Goal: Task Accomplishment & Management: Complete application form

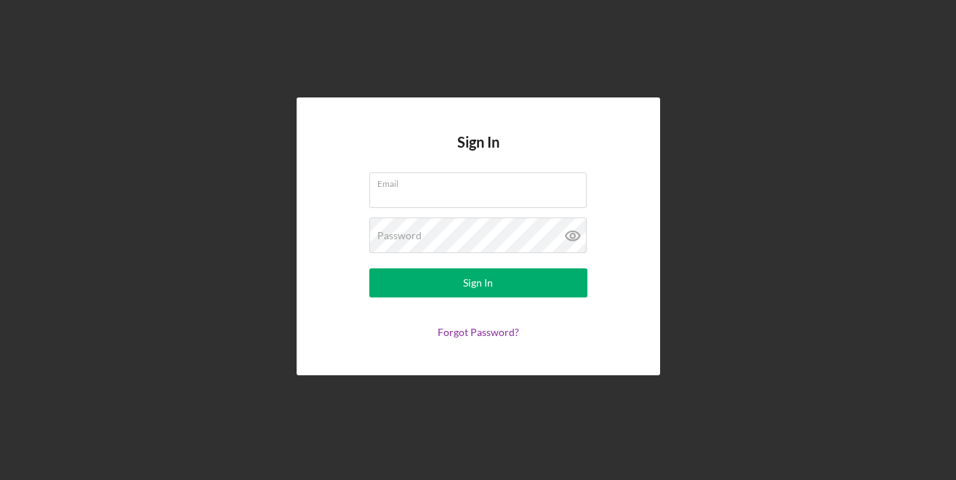
click at [747, 177] on div "Sign In Email Password Sign In Forgot Password?" at bounding box center [477, 236] width 941 height 473
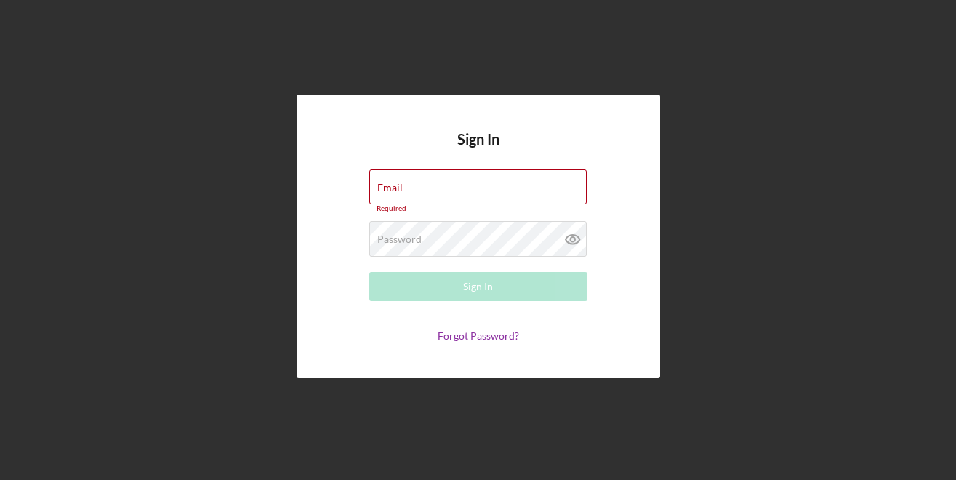
click at [636, 275] on div "Sign In Email Required Password Required Sign In Forgot Password?" at bounding box center [478, 237] width 363 height 284
click at [330, 217] on div "Sign In Email Required Password Required Sign In Forgot Password?" at bounding box center [478, 237] width 363 height 284
click at [377, 153] on div "Sign In Email Required Password Required Sign In Forgot Password?" at bounding box center [478, 237] width 363 height 284
click at [417, 189] on input "Email" at bounding box center [477, 186] width 217 height 35
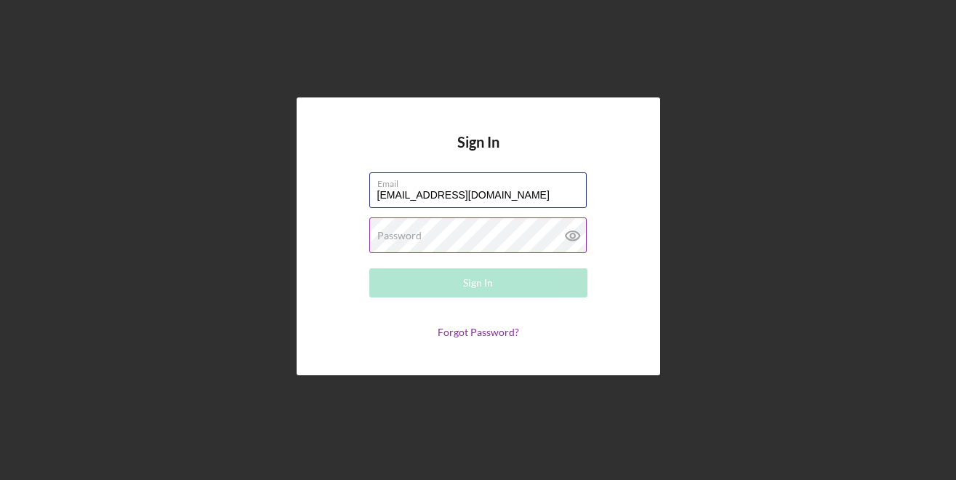
type input "[EMAIL_ADDRESS][DOMAIN_NAME]"
click at [412, 236] on label "Password" at bounding box center [399, 236] width 44 height 12
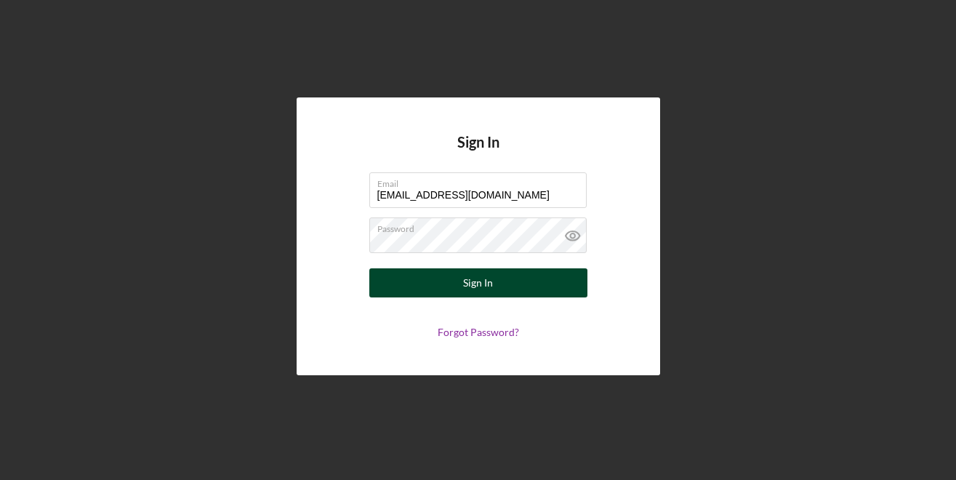
click at [415, 291] on button "Sign In" at bounding box center [478, 282] width 218 height 29
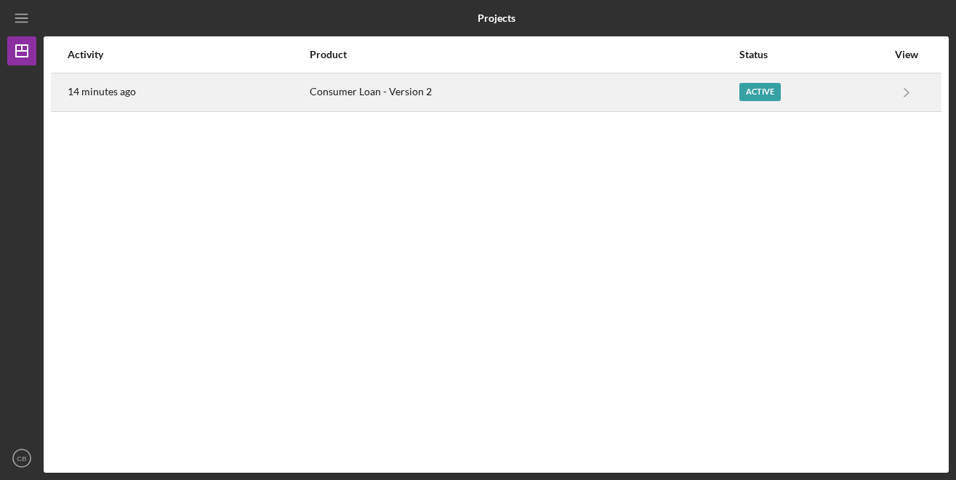
click at [446, 87] on div "Consumer Loan - Version 2" at bounding box center [524, 92] width 428 height 36
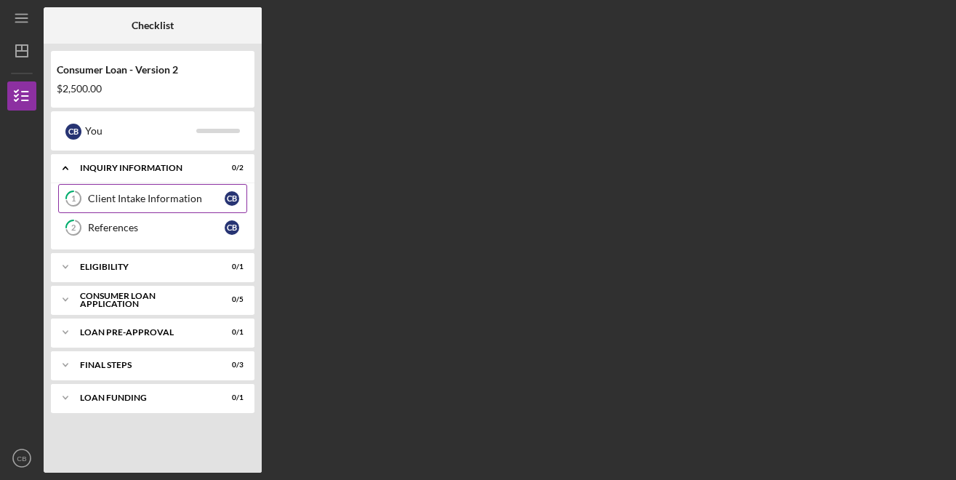
click at [179, 195] on div "Client Intake Information" at bounding box center [156, 199] width 137 height 12
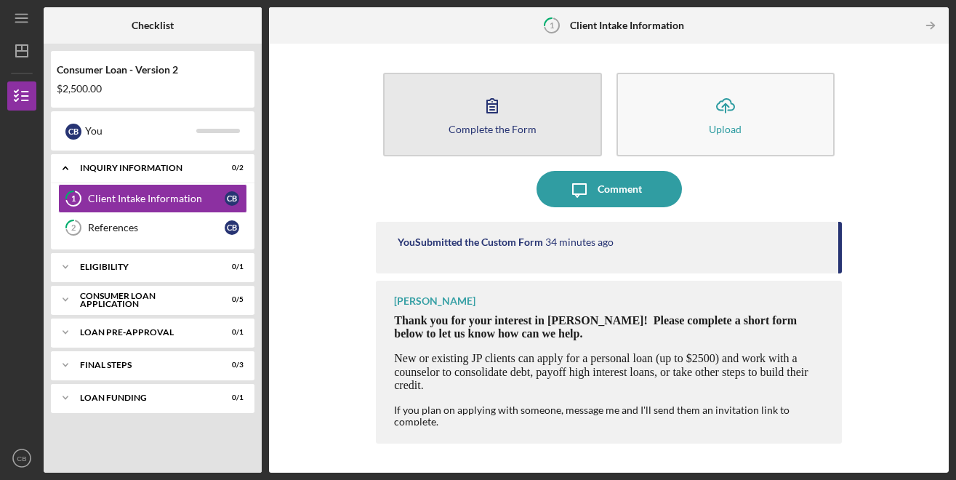
click at [543, 131] on button "Complete the Form Form" at bounding box center [492, 115] width 218 height 84
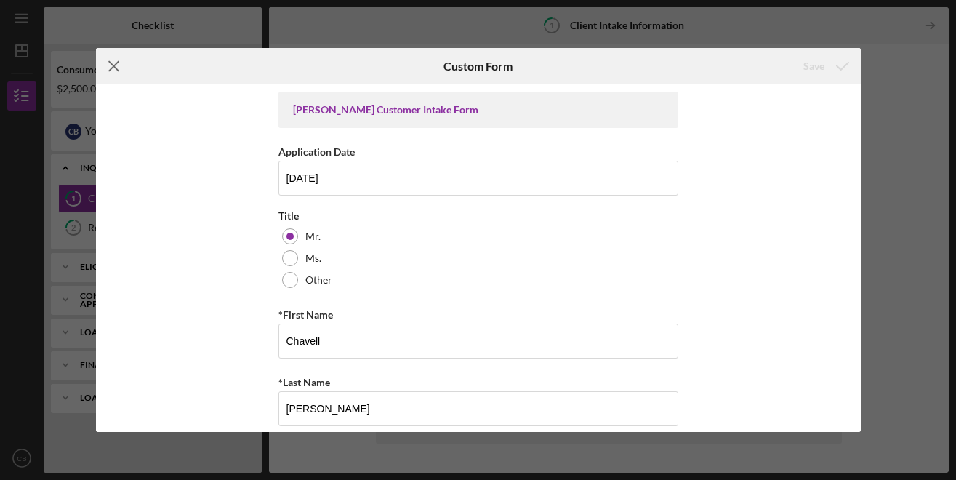
click at [107, 71] on icon "Icon/Menu Close" at bounding box center [114, 66] width 36 height 36
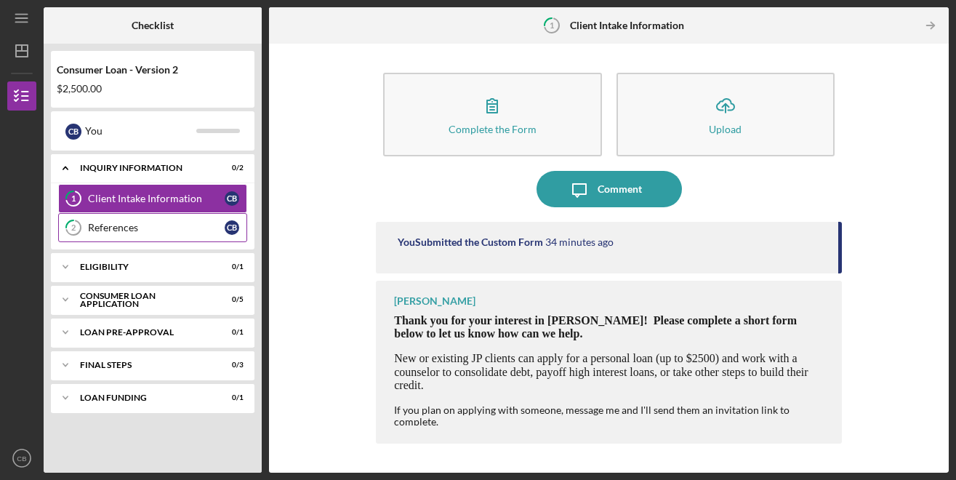
click at [194, 222] on div "References" at bounding box center [156, 228] width 137 height 12
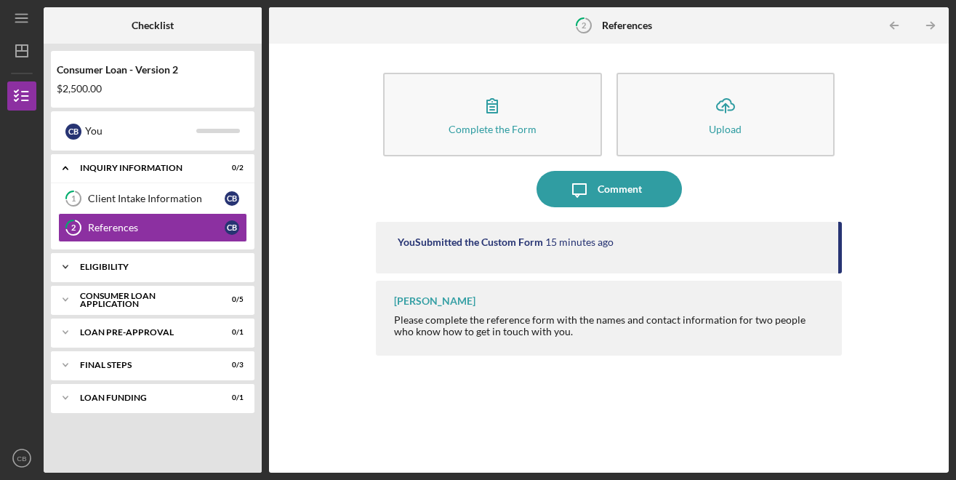
click at [177, 260] on div "Icon/Expander Eligibility 0 / 1" at bounding box center [153, 266] width 204 height 29
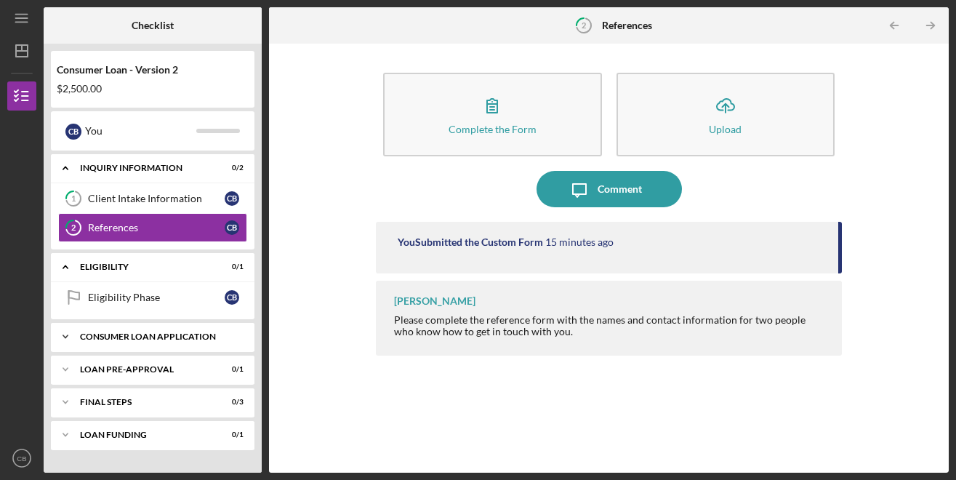
click at [142, 337] on div "Consumer Loan Application" at bounding box center [158, 336] width 156 height 9
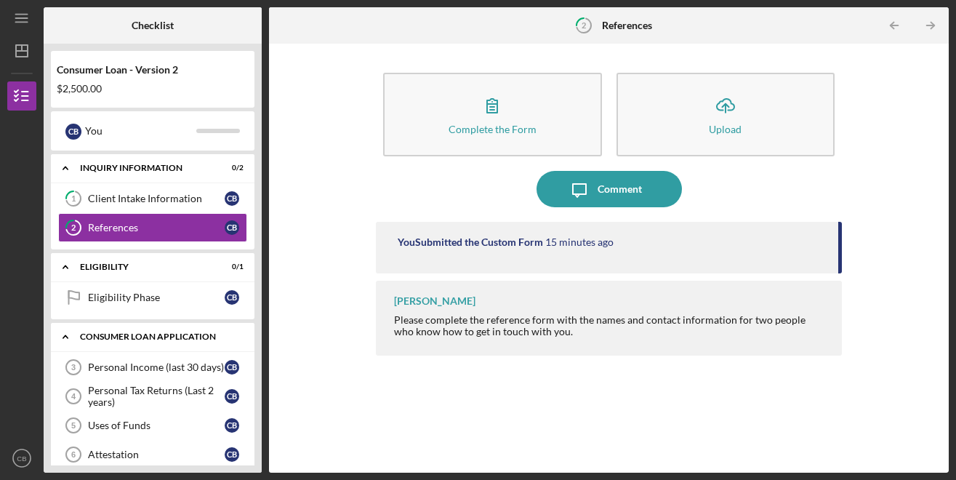
click at [142, 337] on div "Consumer Loan Application" at bounding box center [158, 336] width 156 height 9
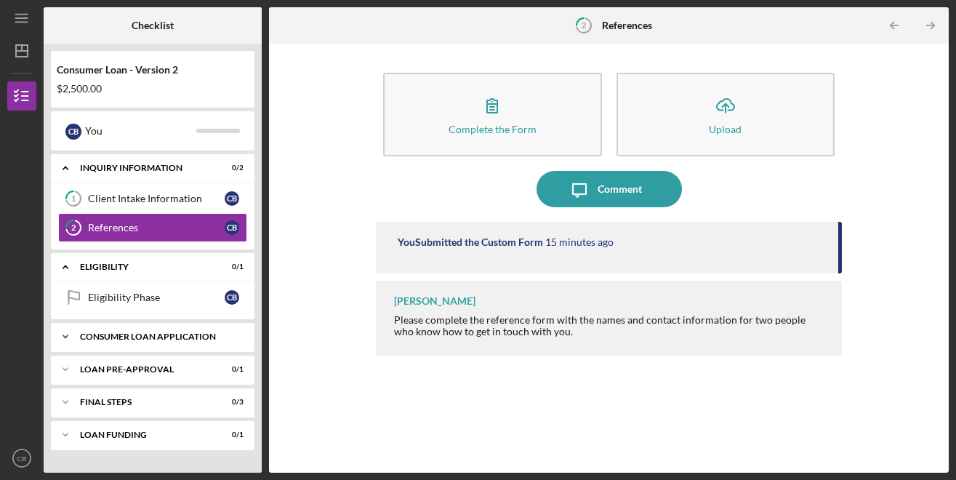
click at [136, 330] on div "Icon/Expander Consumer Loan Application 0 / 5" at bounding box center [153, 336] width 204 height 29
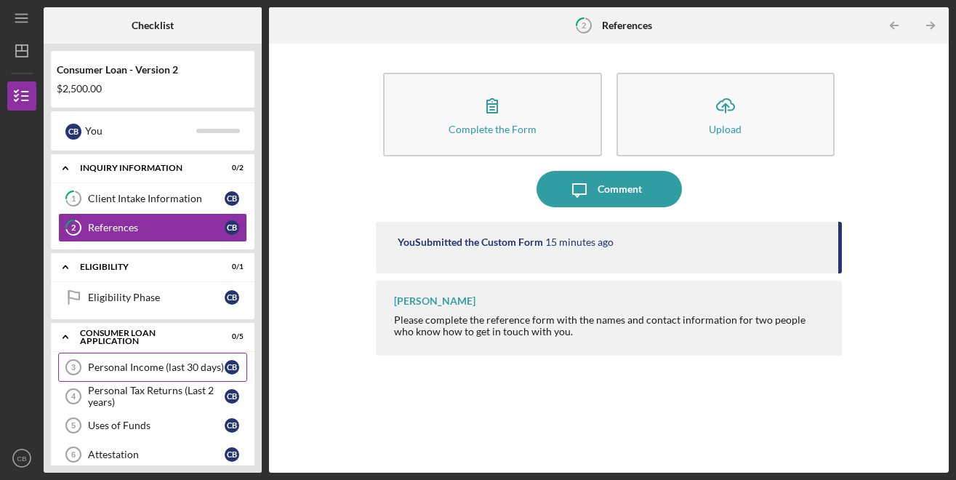
click at [141, 368] on div "Personal Income (last 30 days)" at bounding box center [156, 367] width 137 height 12
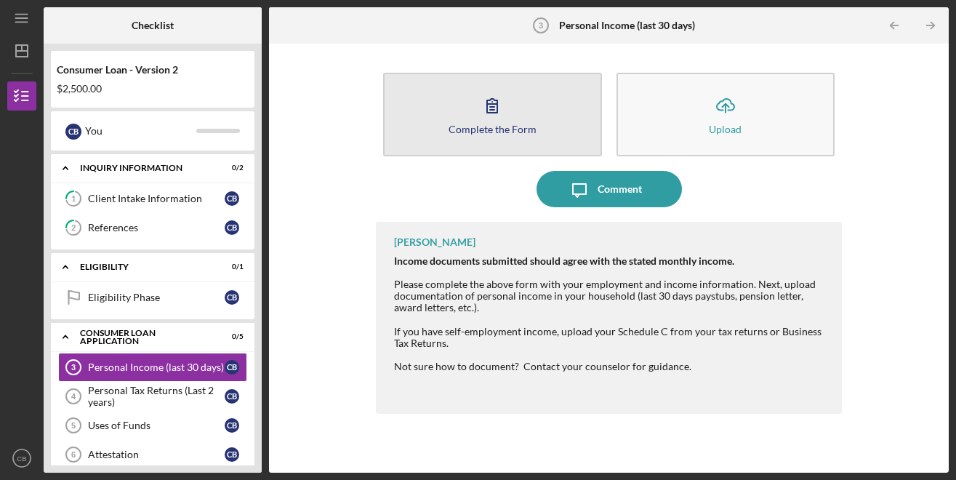
click at [473, 124] on div "Complete the Form" at bounding box center [493, 129] width 88 height 11
